Goal: Task Accomplishment & Management: Manage account settings

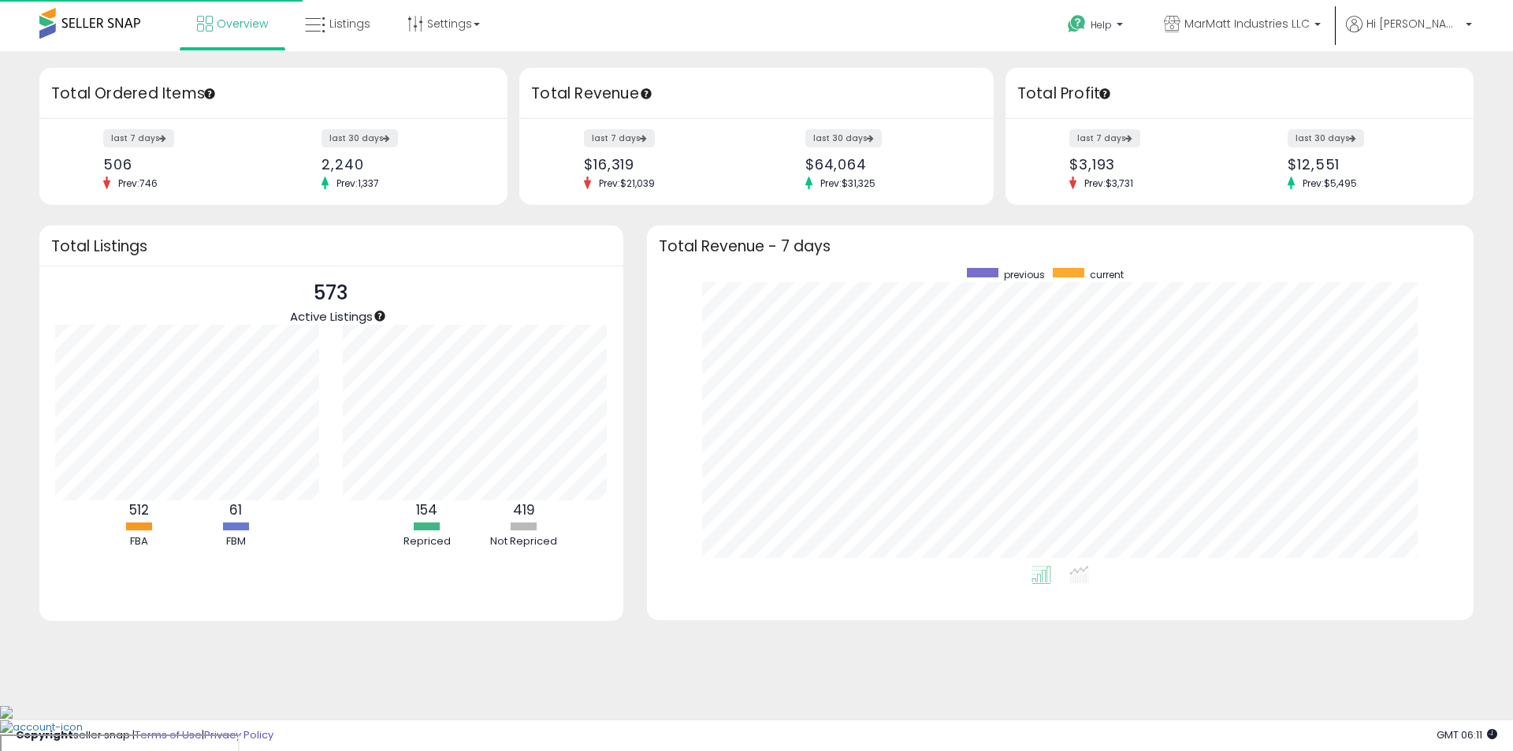
scroll to position [158, 288]
click at [353, 28] on span "Listings" at bounding box center [349, 24] width 41 height 16
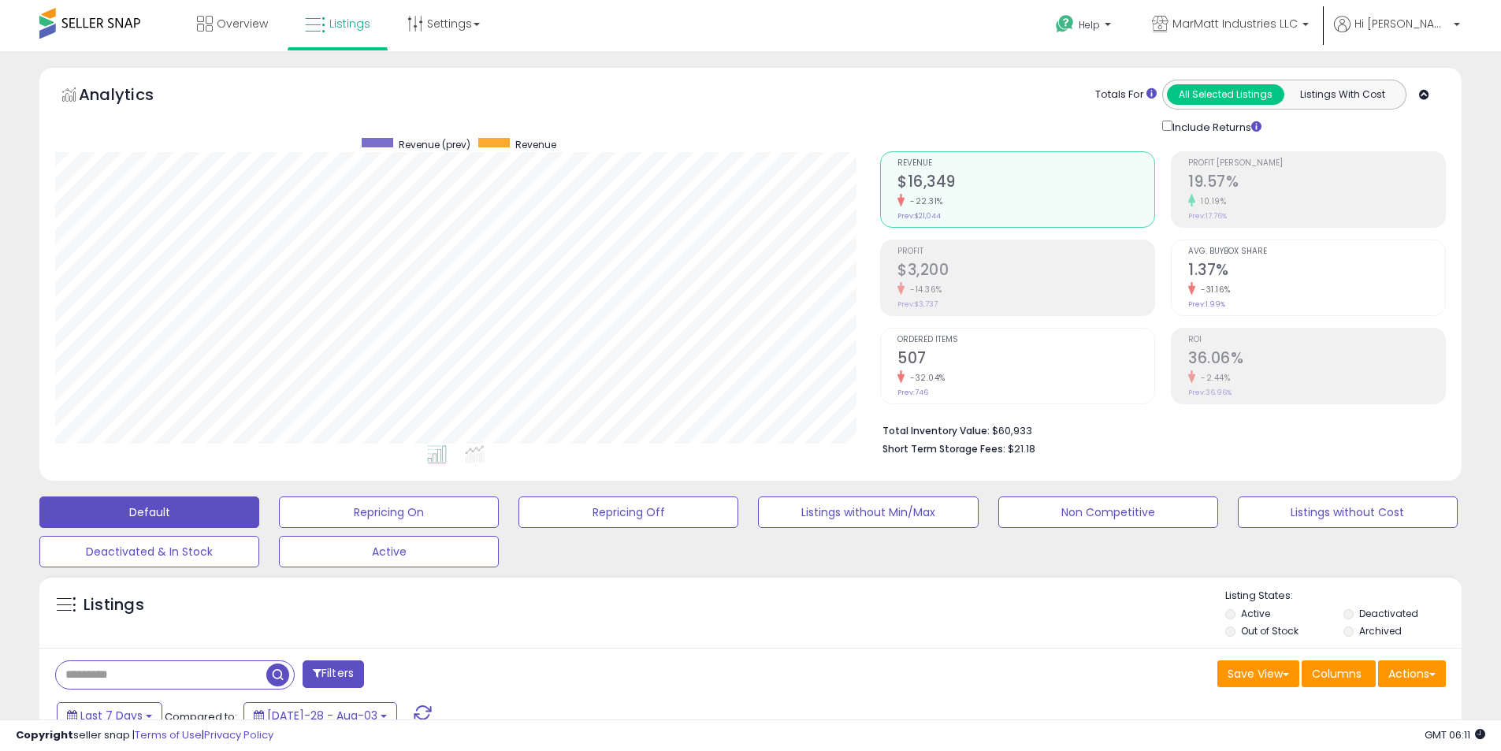
scroll to position [323, 825]
click at [499, 507] on button "Repricing Off" at bounding box center [389, 512] width 220 height 32
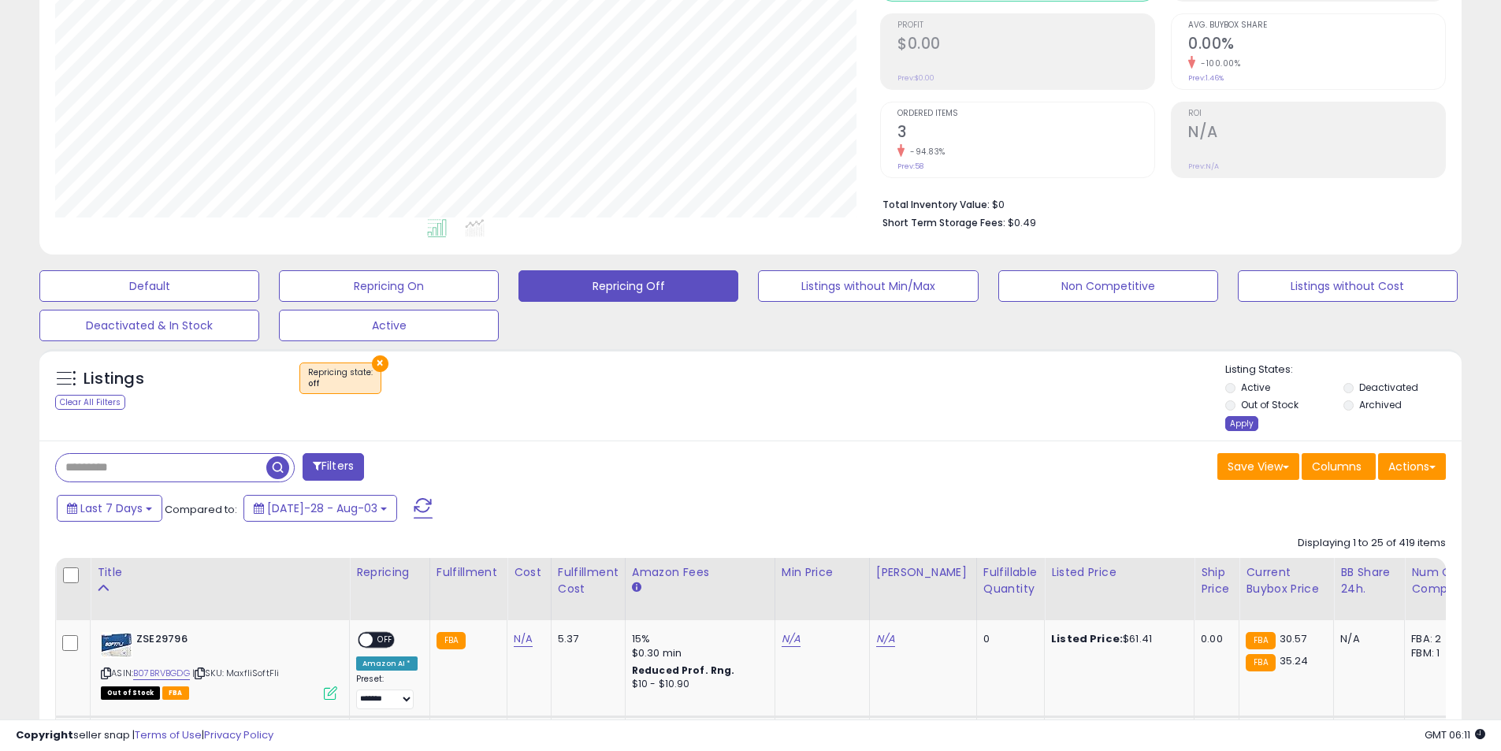
click at [1238, 429] on div "Apply" at bounding box center [1241, 423] width 33 height 15
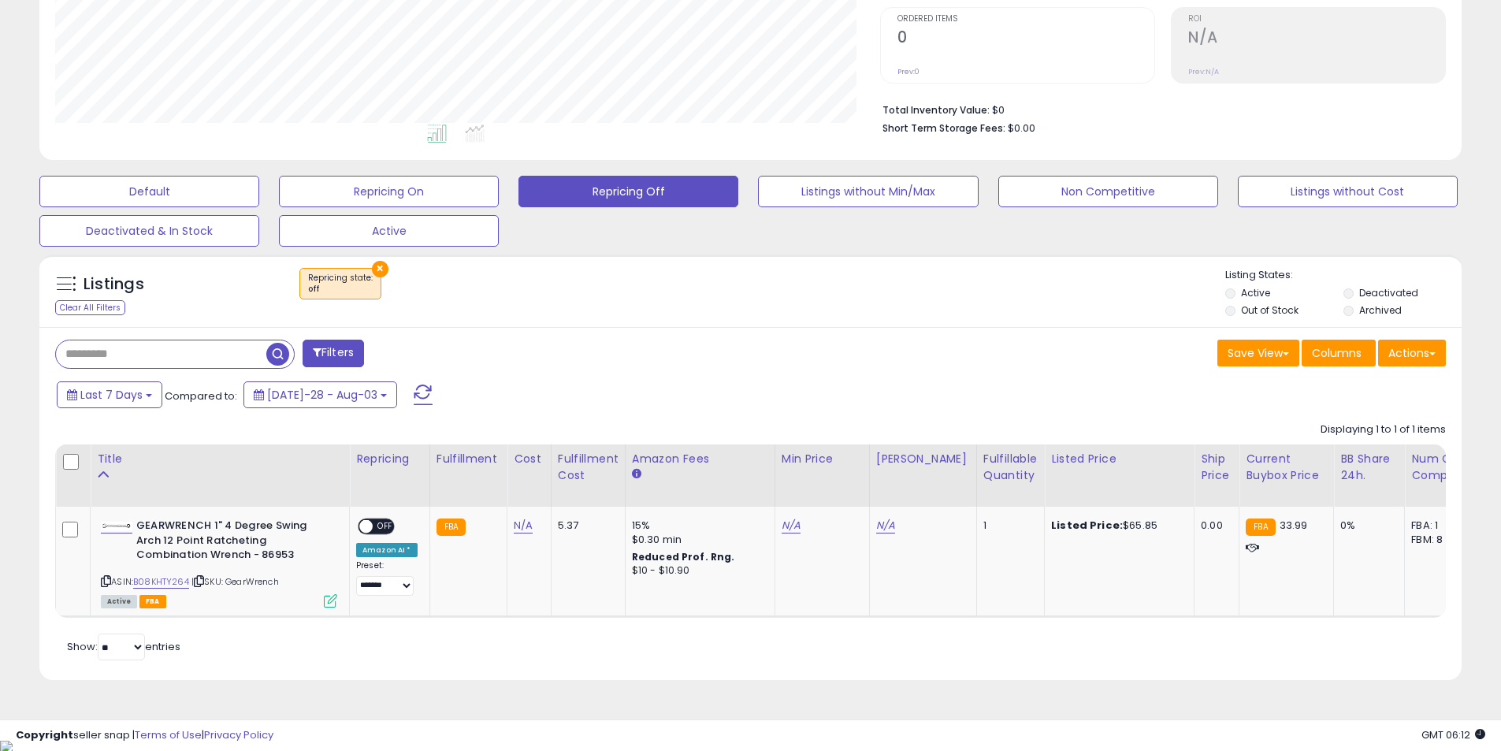
click at [380, 266] on button "×" at bounding box center [380, 269] width 17 height 17
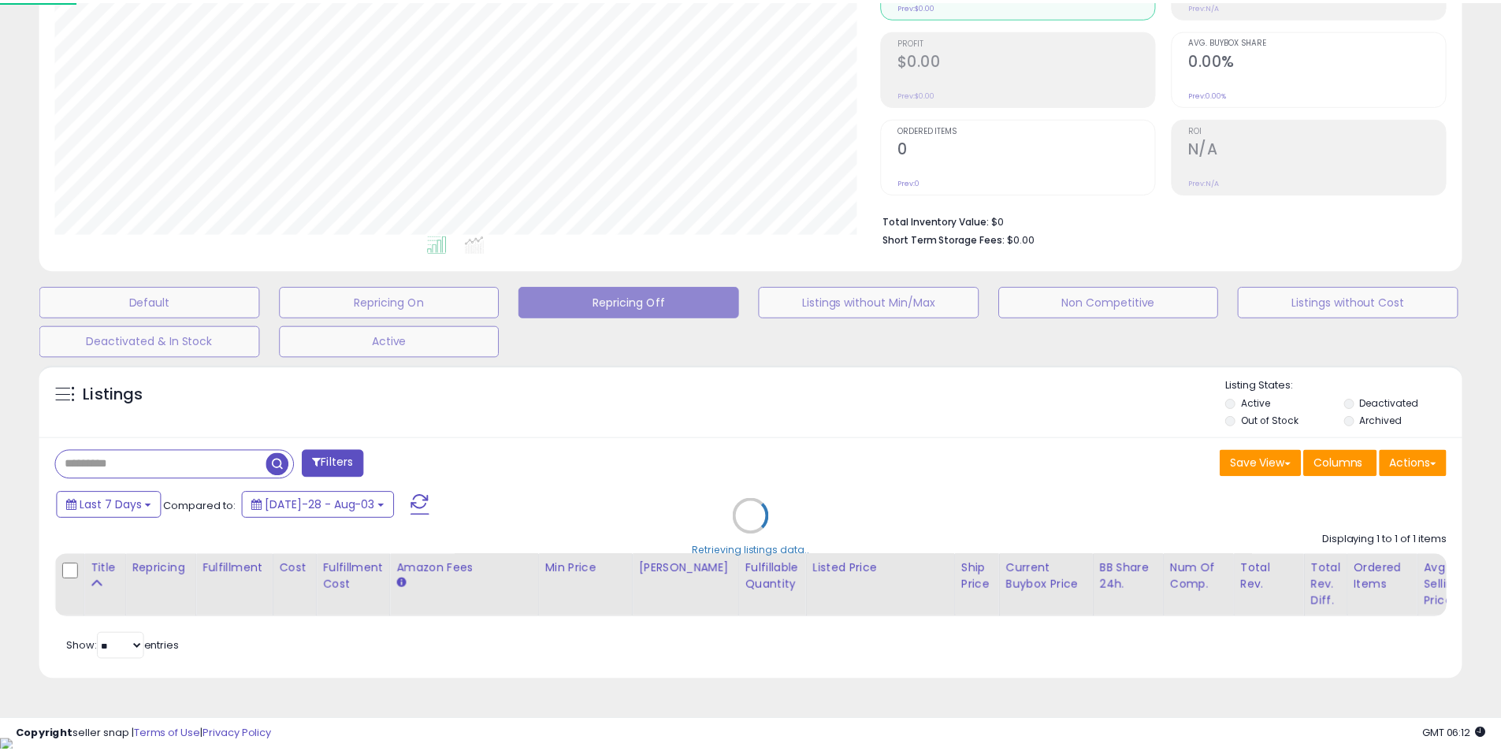
scroll to position [323, 832]
click at [210, 478] on div "Retrieving listings data.." at bounding box center [757, 528] width 1458 height 343
click at [210, 459] on div "Retrieving listings data.." at bounding box center [757, 528] width 1458 height 343
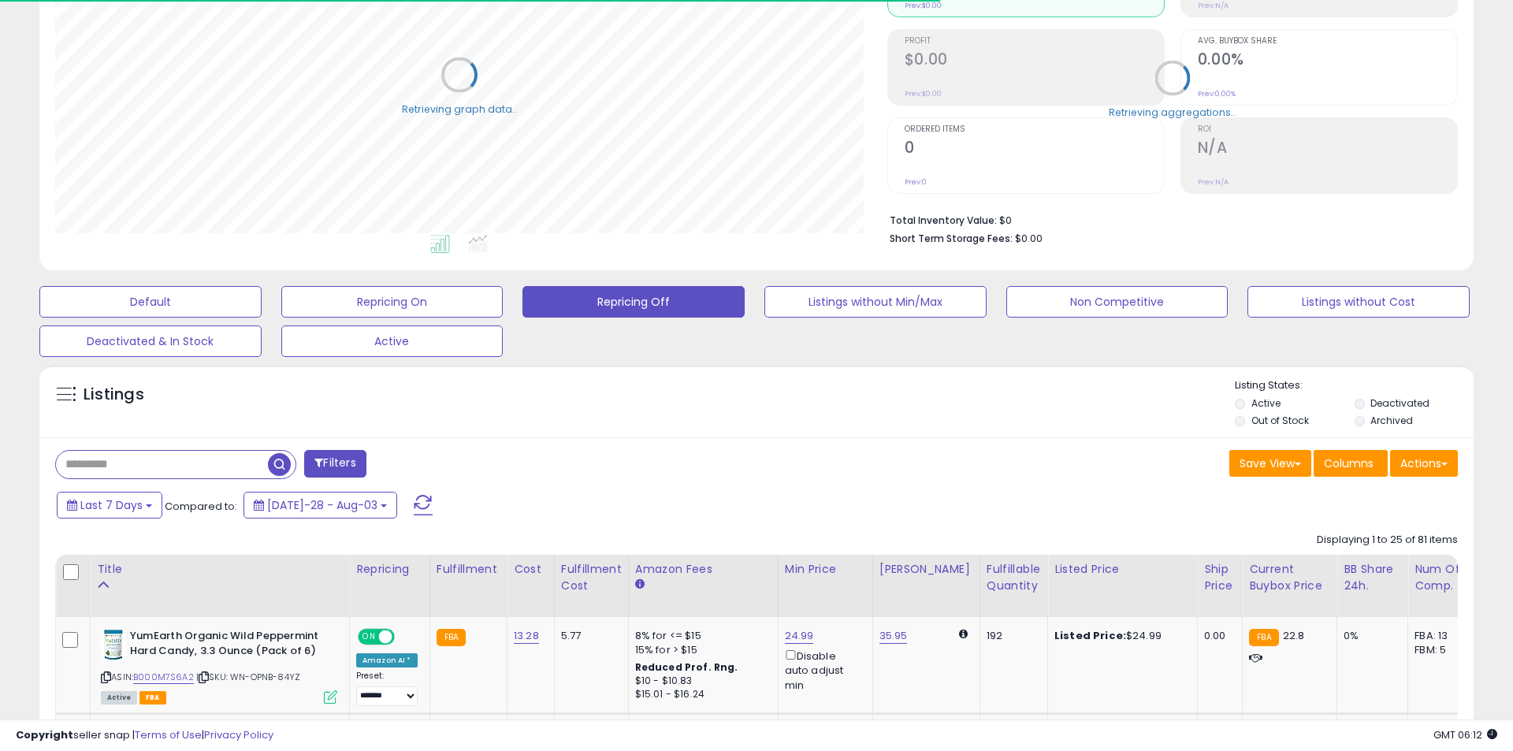
click at [219, 470] on input "text" at bounding box center [162, 465] width 212 height 28
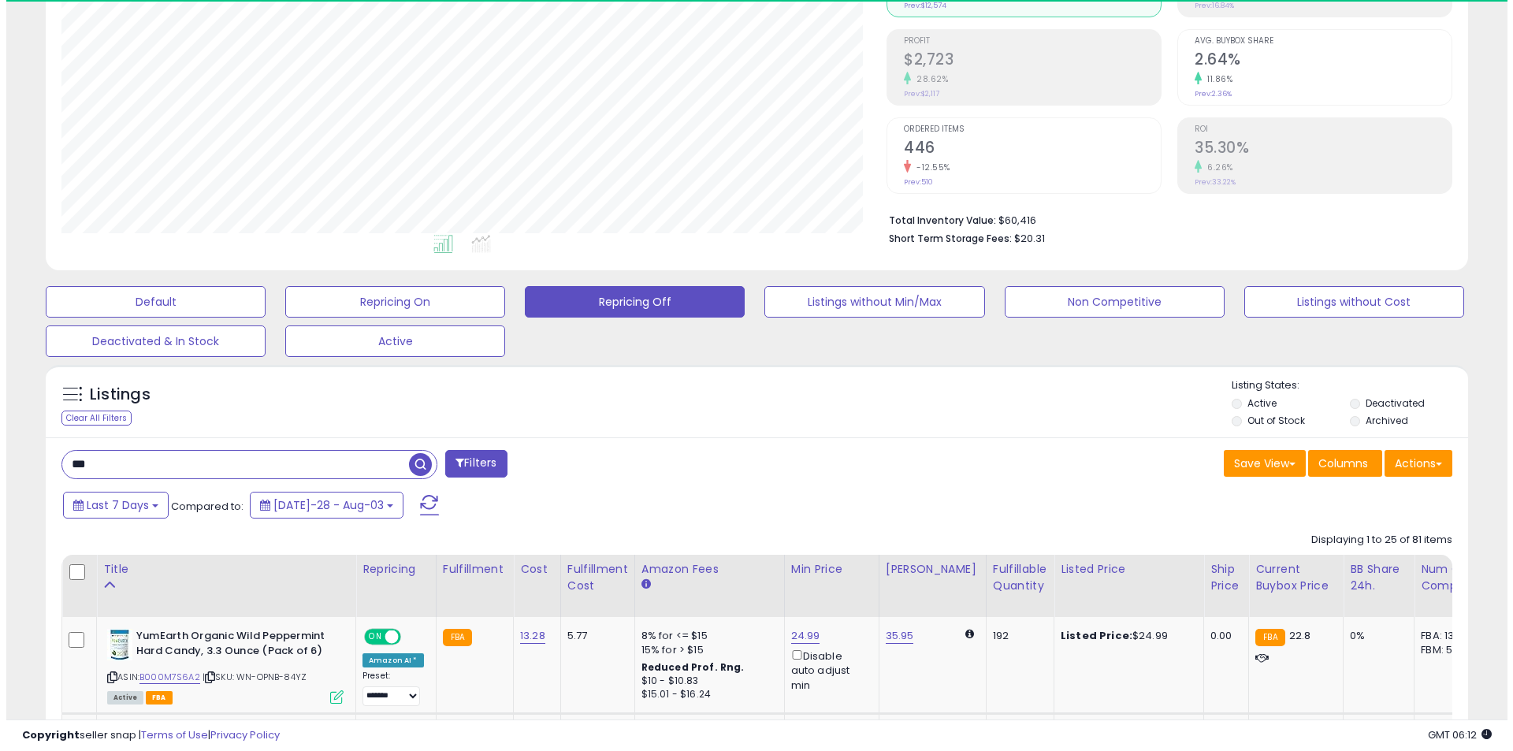
scroll to position [323, 825]
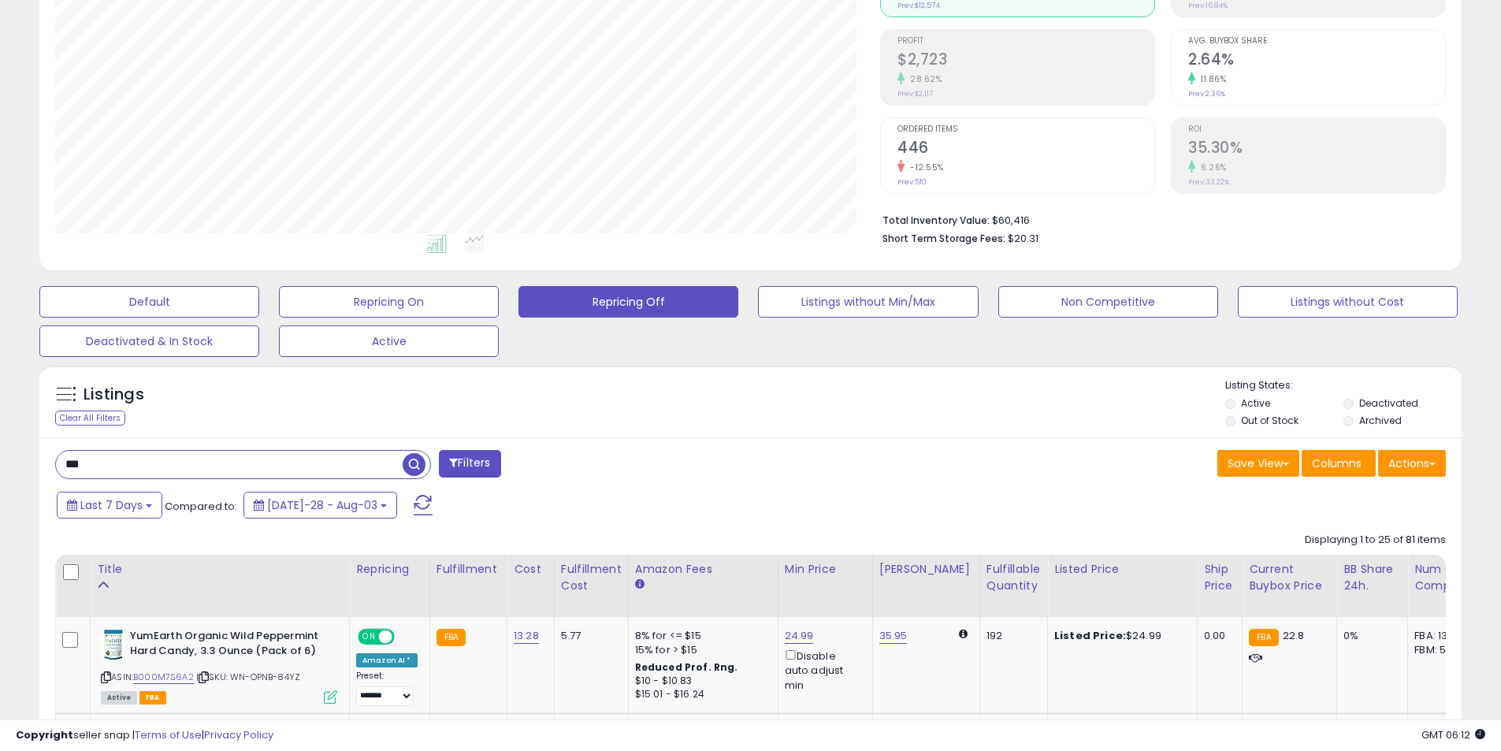
click at [0, 0] on div "Retrieving listings data.." at bounding box center [0, 0] width 0 height 0
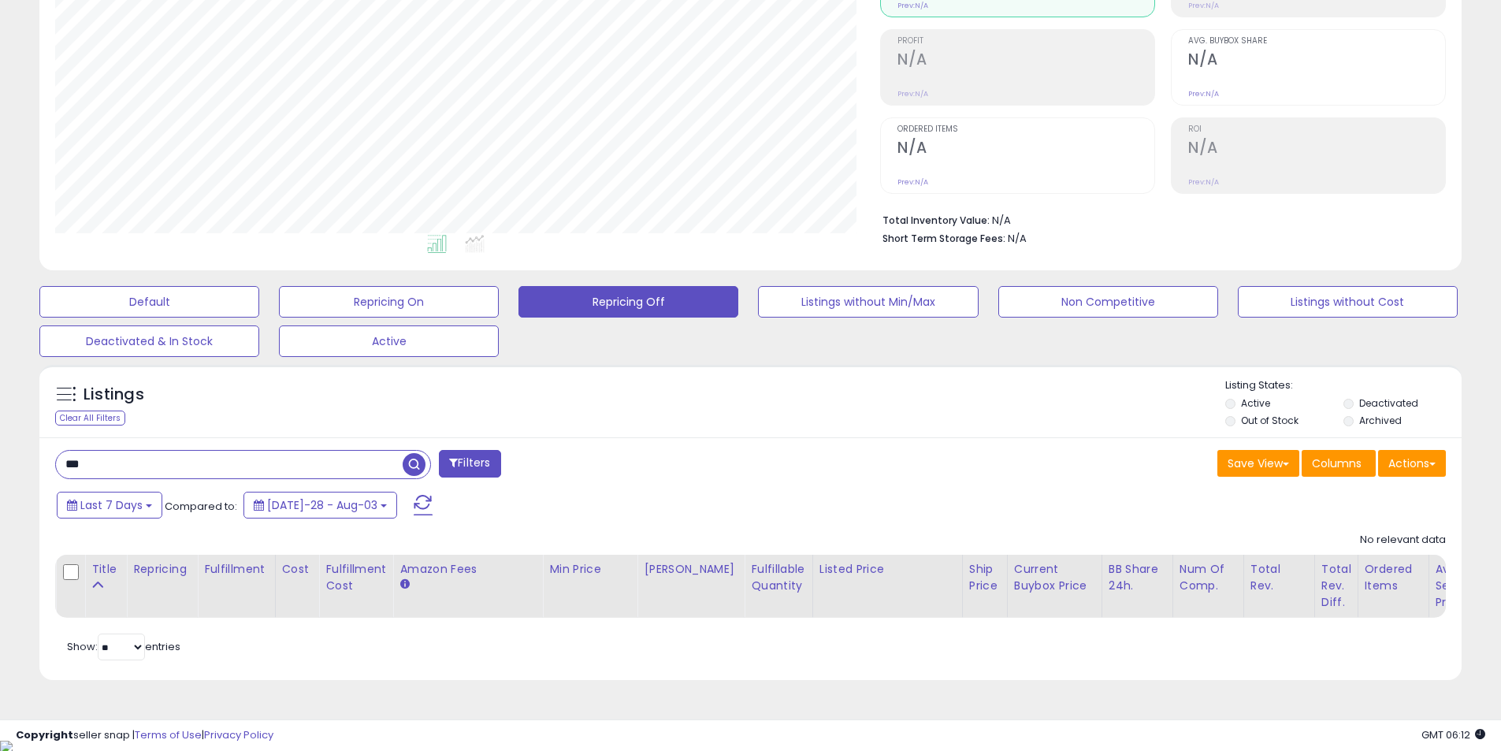
click at [281, 464] on input "***" at bounding box center [229, 465] width 347 height 28
type input "*****"
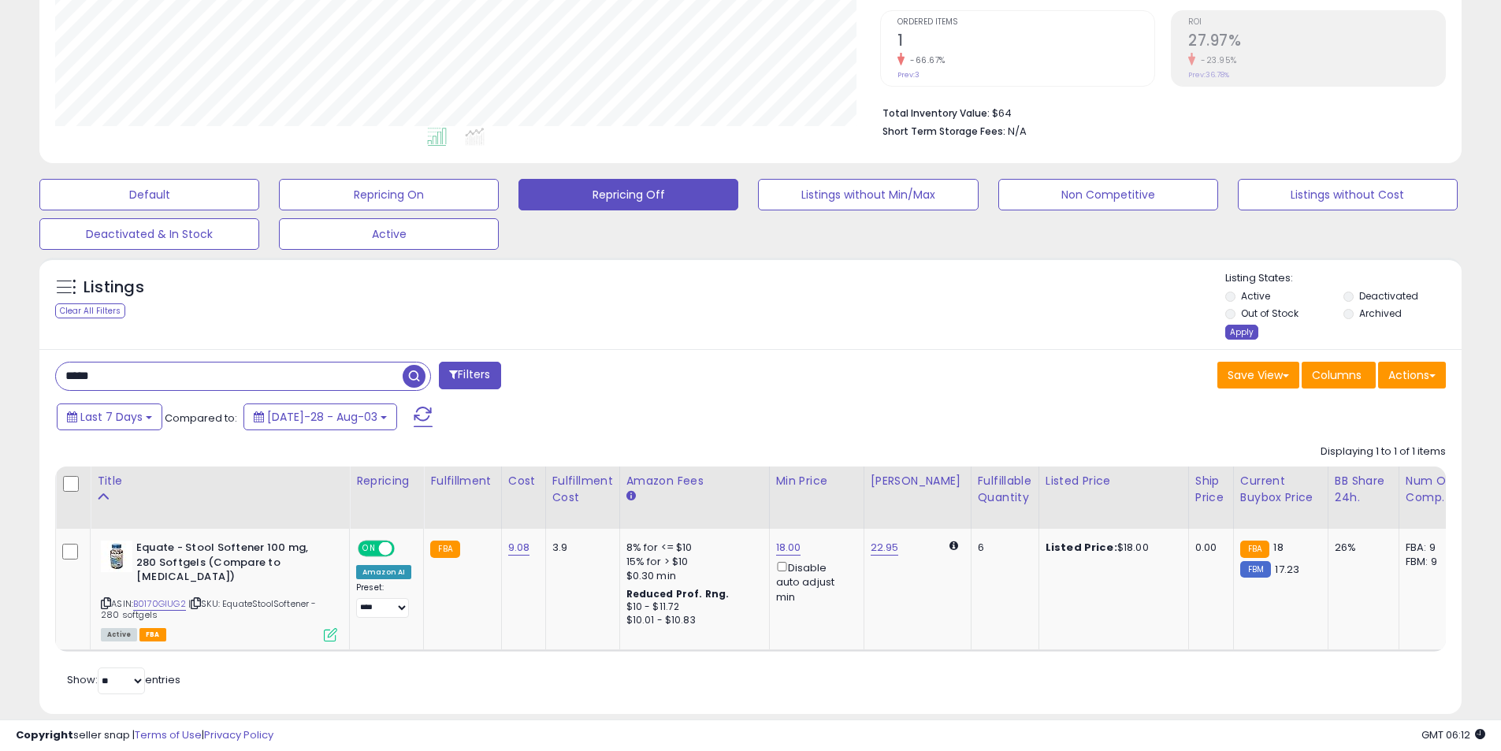
click at [1239, 328] on div "Apply" at bounding box center [1241, 332] width 33 height 15
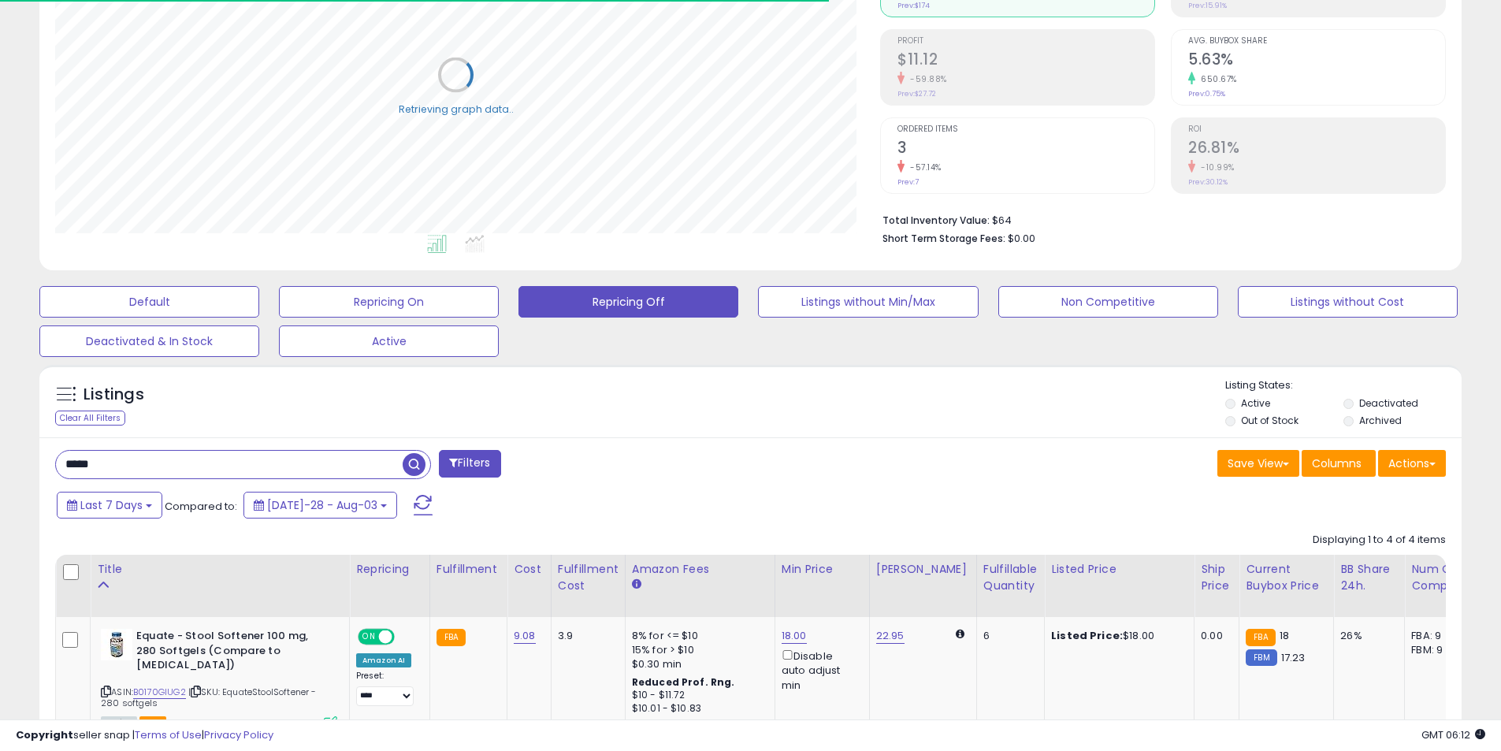
drag, startPoint x: 226, startPoint y: 463, endPoint x: 218, endPoint y: 466, distance: 8.8
click at [225, 463] on input "*****" at bounding box center [229, 465] width 347 height 28
